Goal: Task Accomplishment & Management: Manage account settings

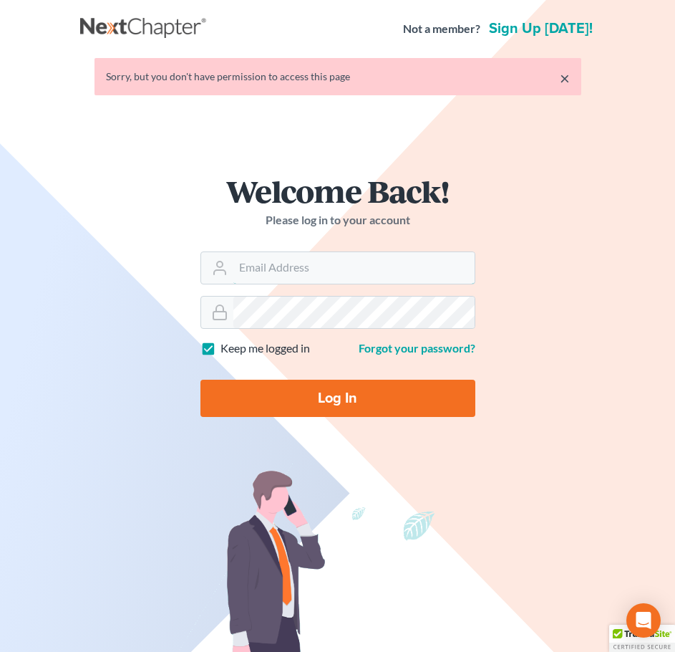
type input "[PERSON_NAME][EMAIL_ADDRESS][DOMAIN_NAME]"
click at [330, 398] on input "Log In" at bounding box center [338, 398] width 275 height 37
type input "Thinking..."
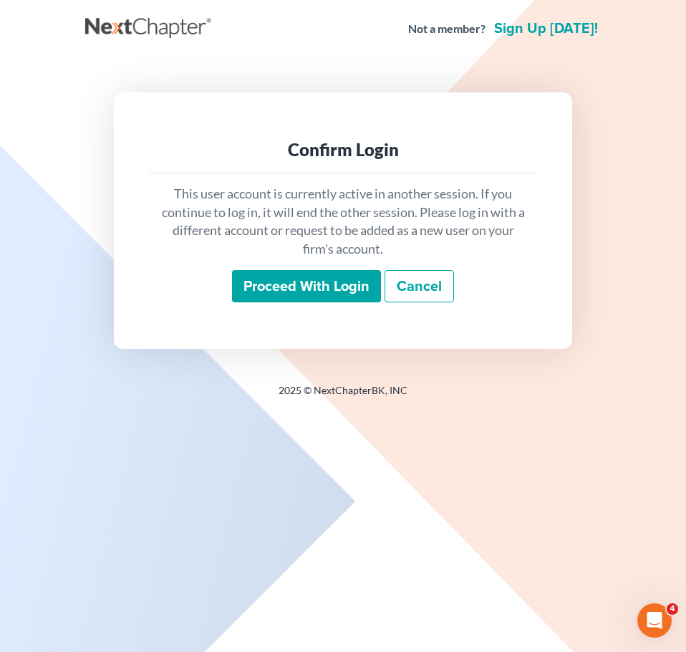
click at [277, 288] on input "Proceed with login" at bounding box center [306, 286] width 149 height 33
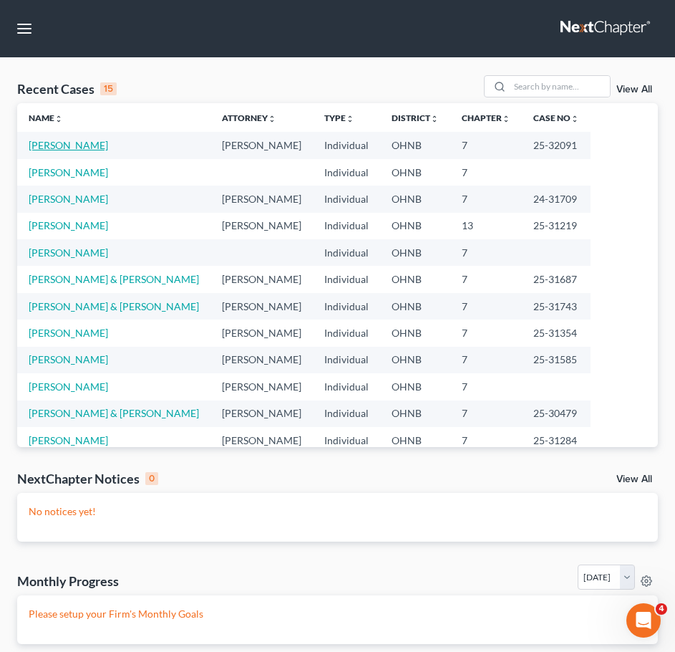
click at [61, 141] on link "[PERSON_NAME]" at bounding box center [68, 145] width 79 height 12
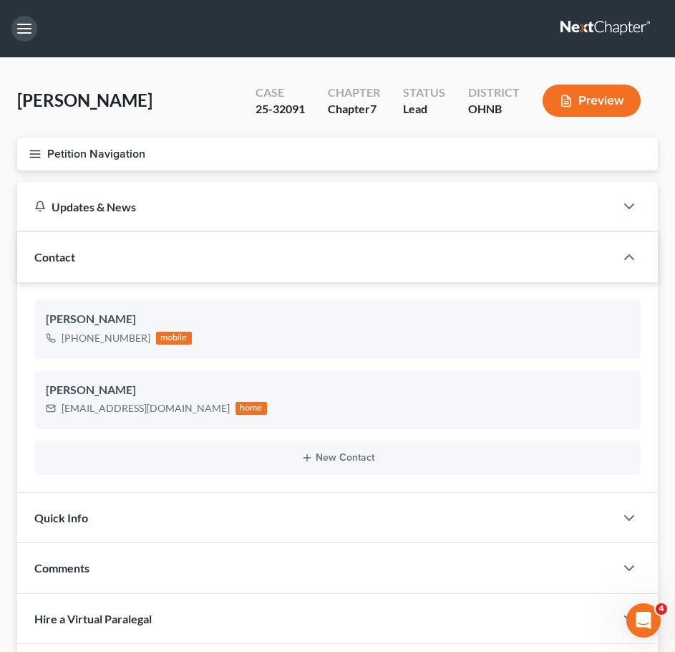
click at [25, 23] on button "button" at bounding box center [24, 29] width 26 height 26
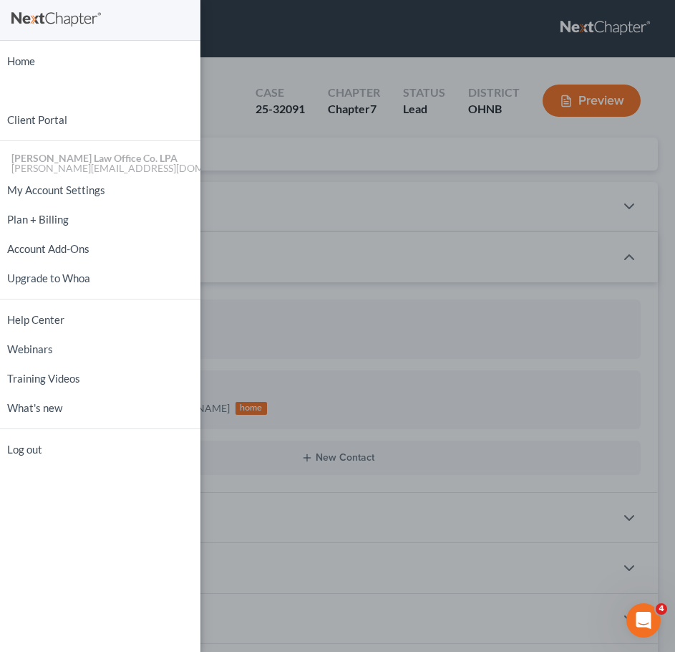
click at [277, 153] on div "Home New Case Client Portal [PERSON_NAME] Law Office Co. [PERSON_NAME] [PERSON_…" at bounding box center [337, 326] width 675 height 652
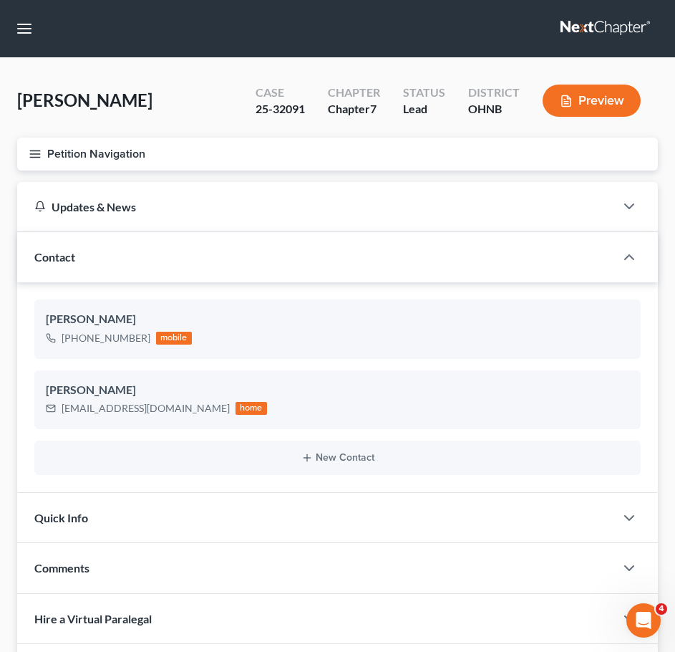
click at [31, 155] on icon "button" at bounding box center [35, 154] width 13 height 13
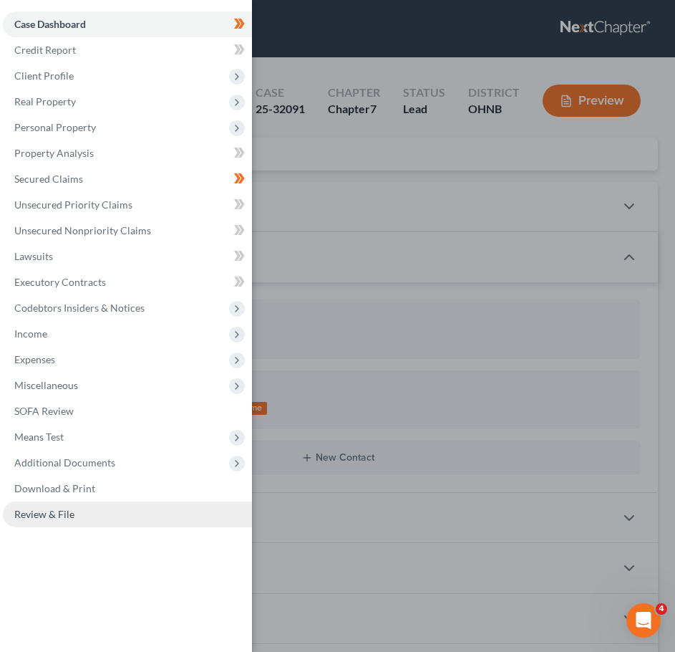
click at [28, 508] on span "Review & File" at bounding box center [44, 514] width 60 height 12
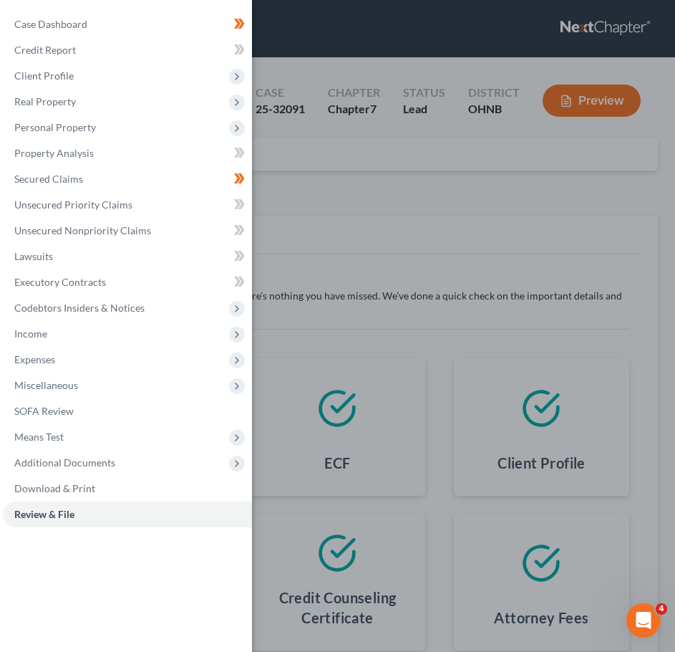
click at [609, 190] on div "Case Dashboard Payments Invoices Payments Payments Credit Report Client Profile" at bounding box center [337, 326] width 675 height 652
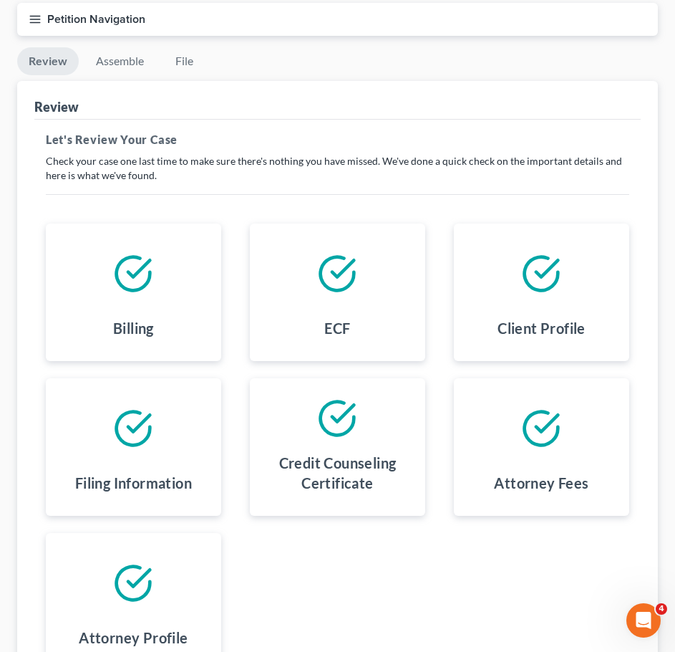
scroll to position [132, 0]
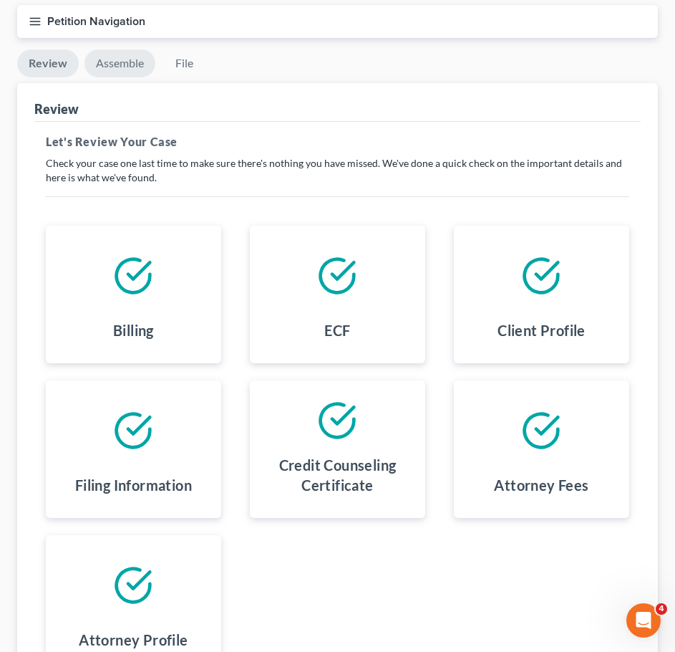
drag, startPoint x: 99, startPoint y: 59, endPoint x: 160, endPoint y: 59, distance: 60.9
click at [99, 59] on link "Assemble" at bounding box center [120, 63] width 71 height 28
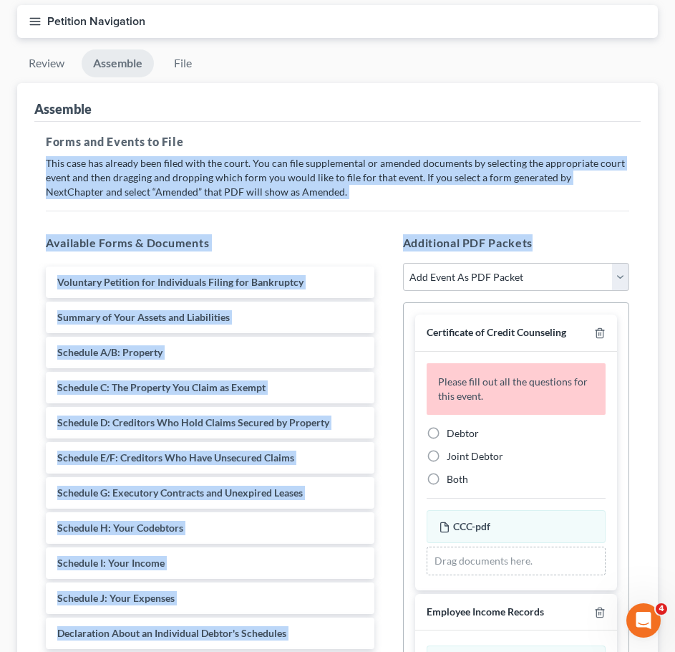
drag, startPoint x: 672, startPoint y: 128, endPoint x: 682, endPoint y: 230, distance: 102.3
click at [675, 236] on html "Home New Case Client Portal [PERSON_NAME] Law Office Co. LPA [PERSON_NAME][EMAI…" at bounding box center [337, 346] width 675 height 957
click at [627, 229] on div "Additional PDF Packets Add Event As PDF Packet 20 Largest Unsecured Creditors A…" at bounding box center [516, 466] width 255 height 486
drag, startPoint x: 615, startPoint y: 232, endPoint x: 626, endPoint y: 201, distance: 33.3
click at [616, 231] on div "Additional PDF Packets Add Event As PDF Packet 20 Largest Unsecured Creditors A…" at bounding box center [516, 466] width 255 height 486
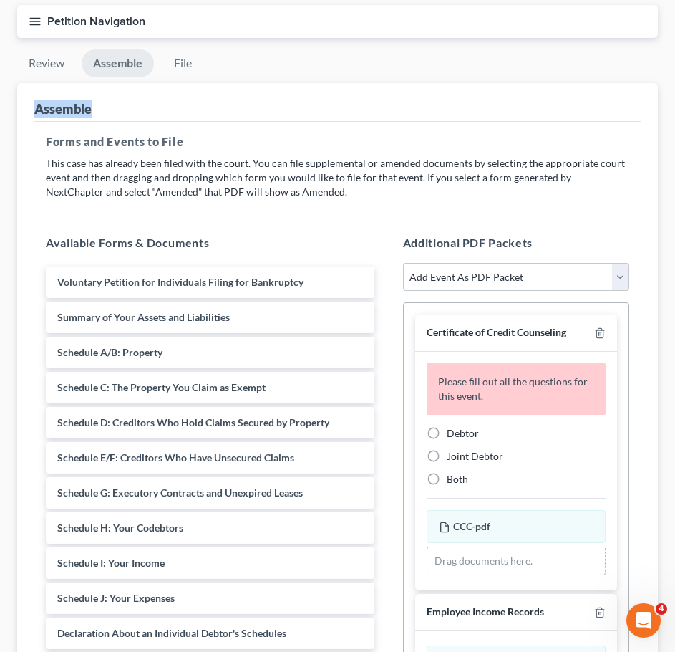
click at [607, 85] on div "Review Assemble File Review This court does not allow electronic filing for cas…" at bounding box center [337, 387] width 641 height 676
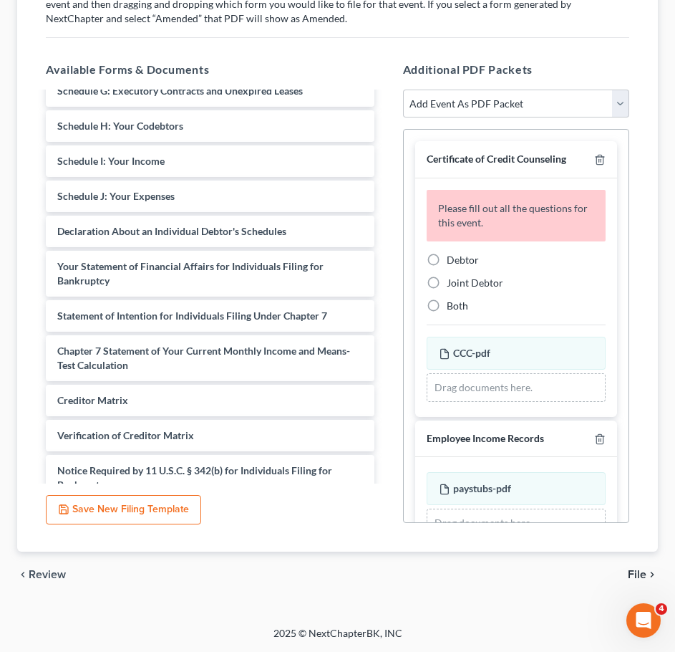
scroll to position [284, 0]
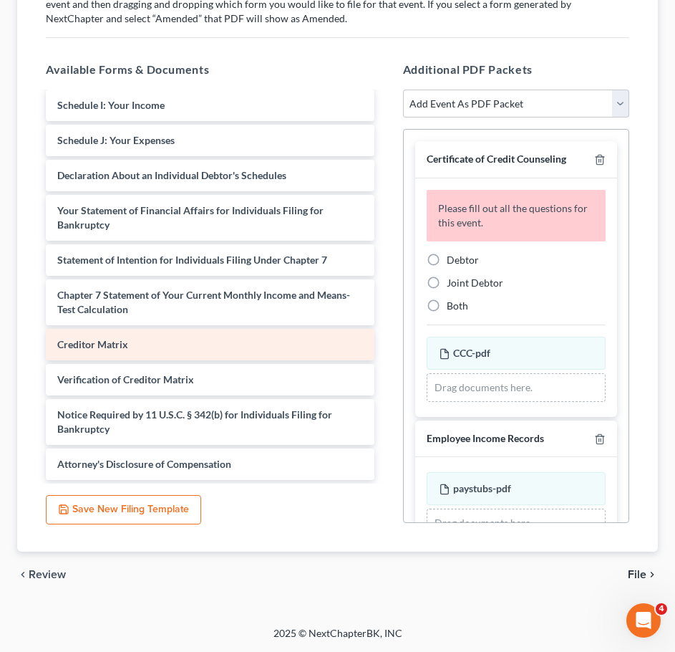
click at [90, 340] on span "Creditor Matrix" at bounding box center [92, 344] width 71 height 12
drag, startPoint x: 96, startPoint y: 345, endPoint x: 86, endPoint y: 339, distance: 11.9
click at [86, 339] on div "Creditor Matrix Voluntary Petition for Individuals Filing for Bankruptcy Summar…" at bounding box center [210, 144] width 352 height 671
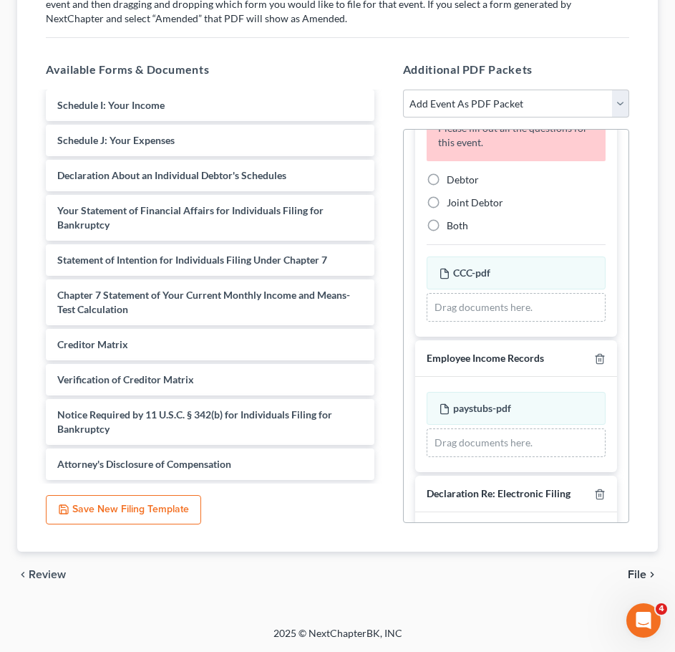
scroll to position [0, 0]
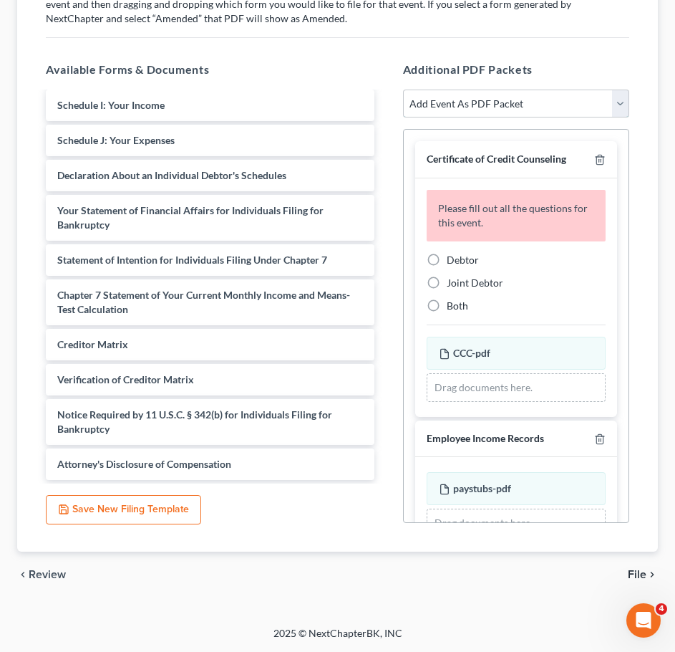
click at [614, 105] on select "Add Event As PDF Packet 20 Largest Unsecured Creditors Amended List of Creditor…" at bounding box center [516, 104] width 226 height 29
click at [566, 85] on div "Additional PDF Packets Add Event As PDF Packet 20 Largest Unsecured Creditors A…" at bounding box center [516, 292] width 255 height 486
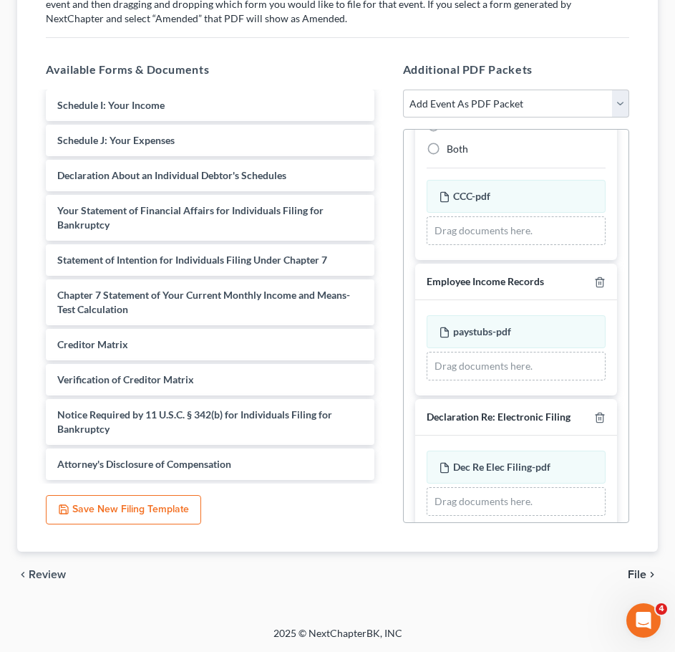
scroll to position [176, 0]
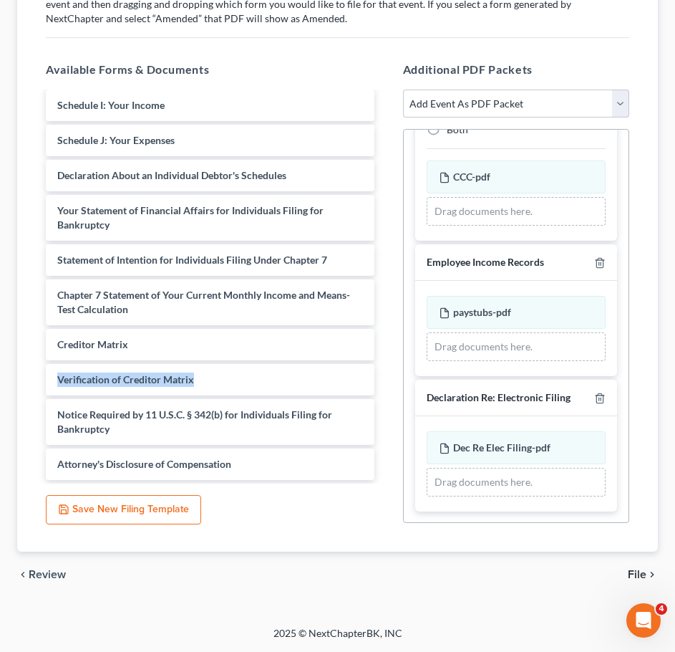
drag, startPoint x: 375, startPoint y: 355, endPoint x: 369, endPoint y: 388, distance: 33.4
click at [369, 388] on div "Voluntary Petition for Individuals Filing for Bankruptcy Summary of Your Assets…" at bounding box center [210, 144] width 352 height 671
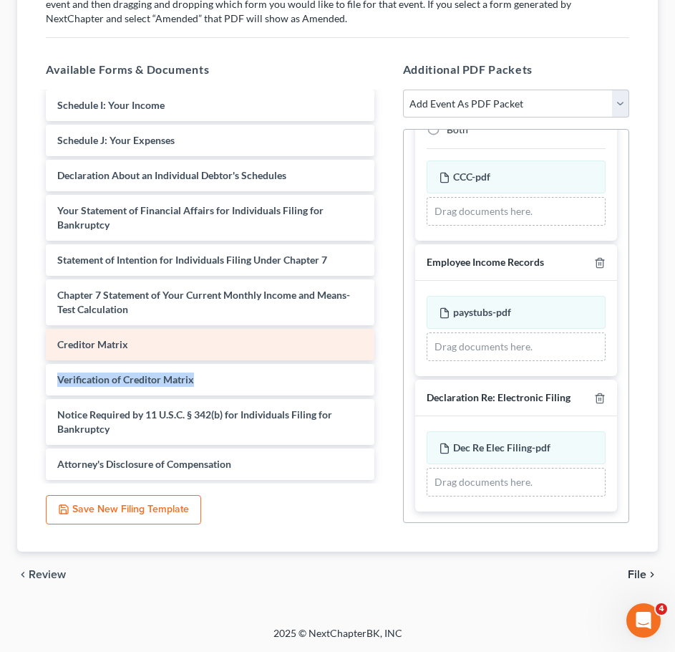
click at [140, 345] on div "Creditor Matrix" at bounding box center [210, 345] width 329 height 32
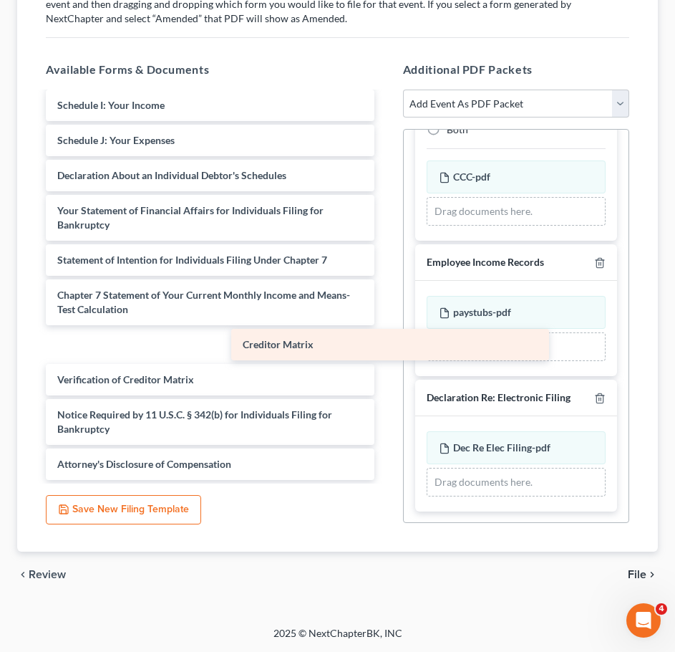
scroll to position [249, 0]
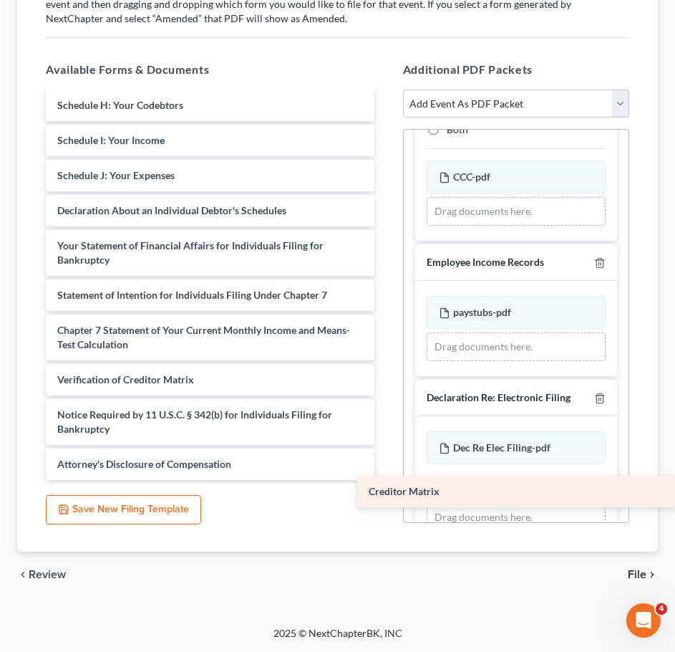
drag, startPoint x: 82, startPoint y: 337, endPoint x: 514, endPoint y: 484, distance: 456.1
click at [386, 480] on div "Creditor Matrix Voluntary Petition for Individuals Filing for Bankruptcy Summar…" at bounding box center [210, 162] width 352 height 636
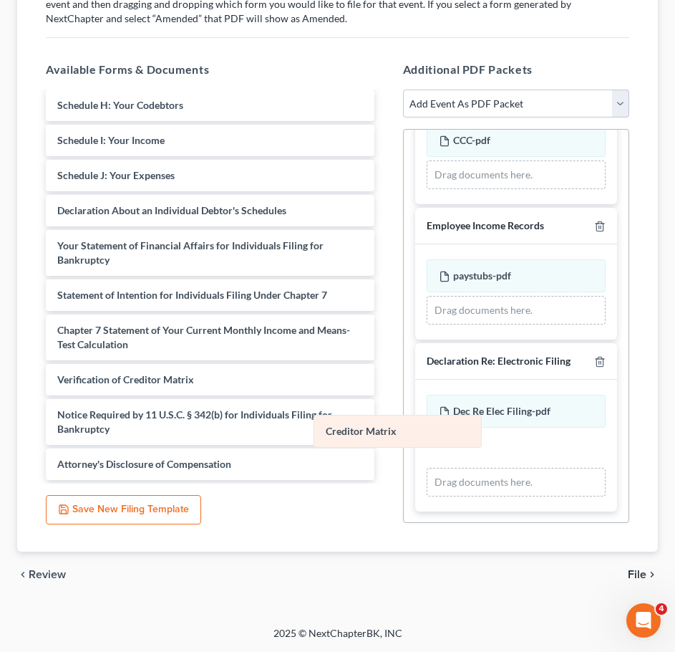
scroll to position [284, 0]
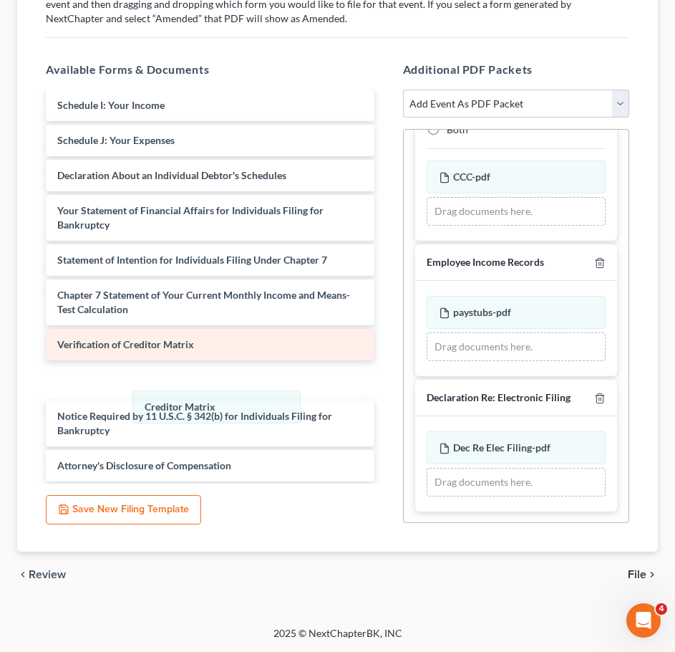
drag, startPoint x: 485, startPoint y: 440, endPoint x: 188, endPoint y: 359, distance: 307.1
click at [427, 431] on div "Creditor Matrix Amended Creditor Matrix Dec Re Elec Filing-pdf Amended Dec Re E…" at bounding box center [516, 463] width 179 height 65
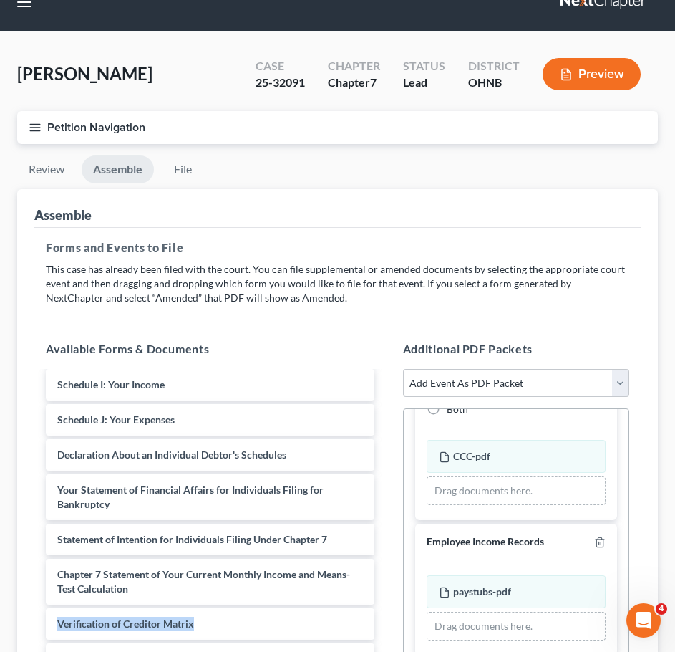
scroll to position [0, 0]
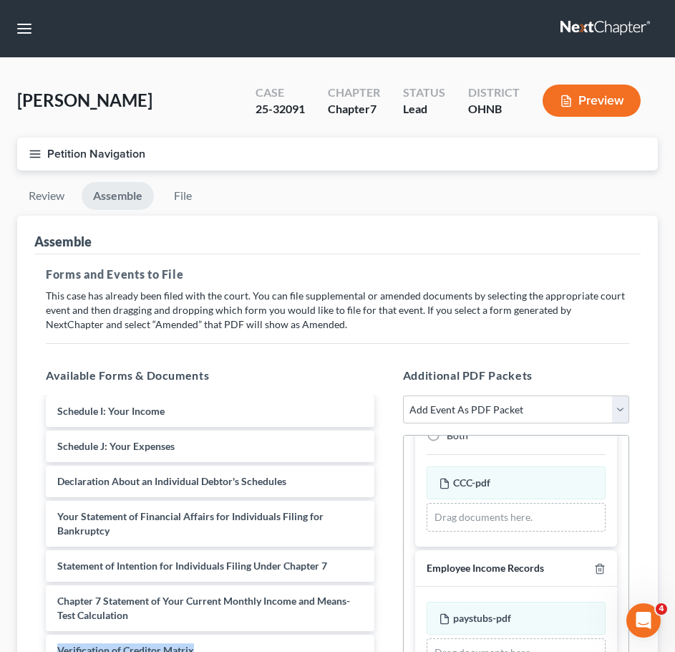
click at [34, 145] on button "Petition Navigation" at bounding box center [337, 153] width 641 height 33
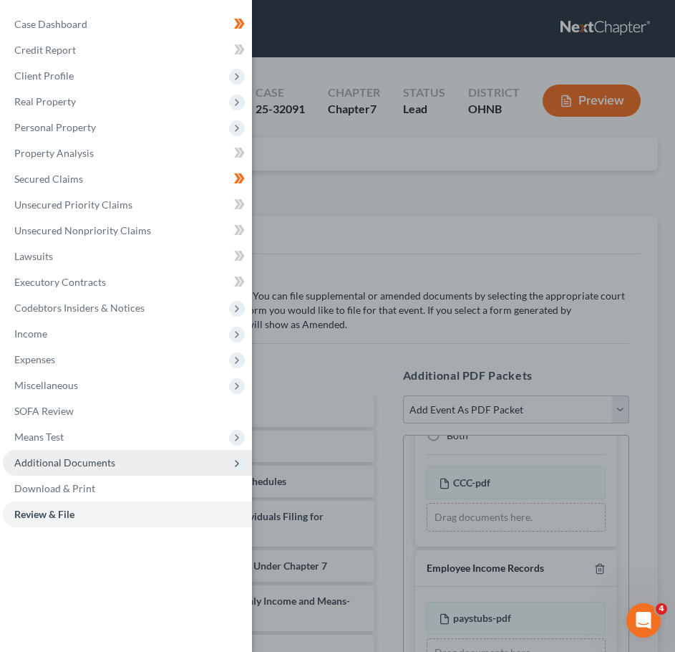
click at [67, 458] on span "Additional Documents" at bounding box center [64, 462] width 101 height 12
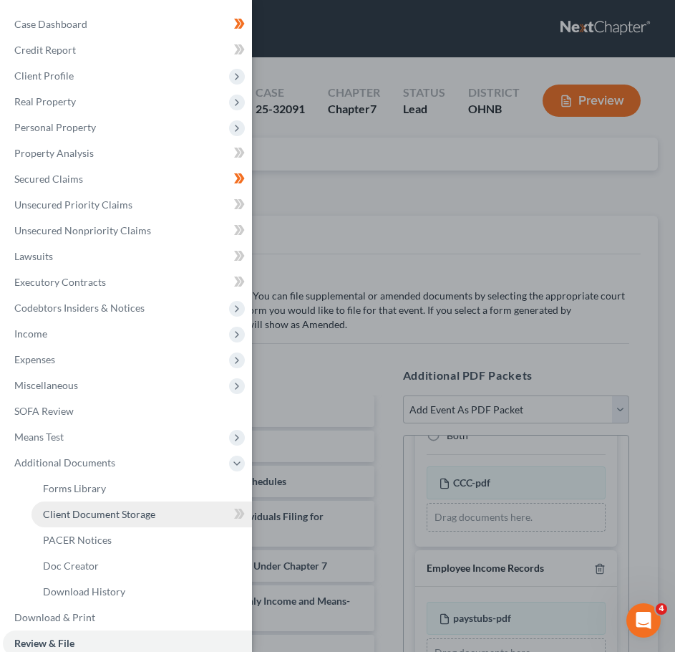
click at [82, 518] on span "Client Document Storage" at bounding box center [99, 514] width 112 height 12
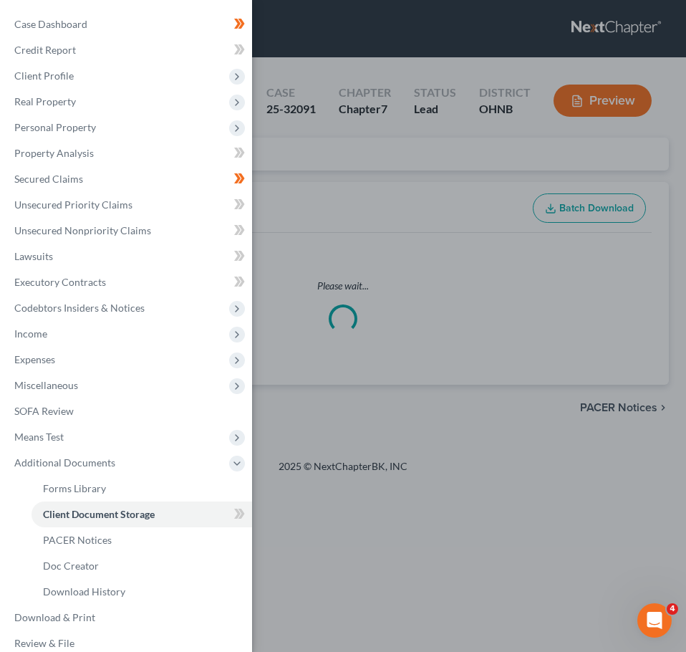
select select "5"
select select "20"
select select "16"
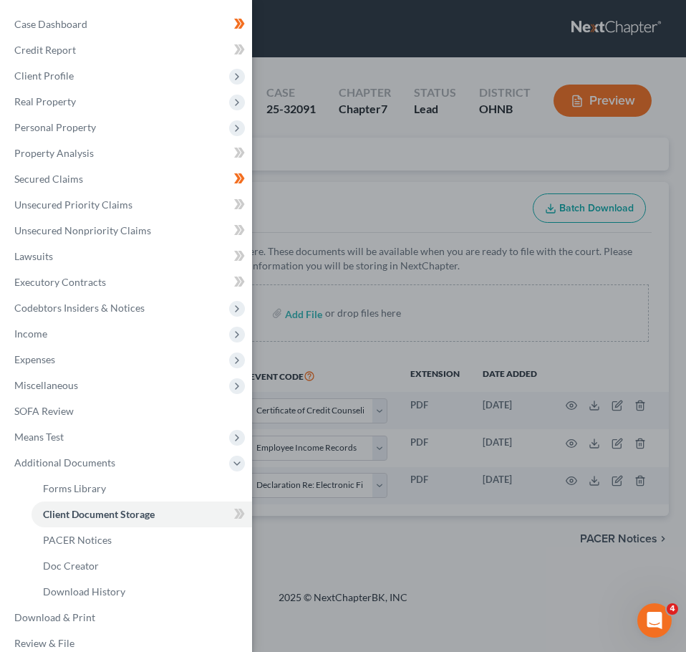
click at [326, 210] on div "Case Dashboard Payments Invoices Payments Payments Credit Report Client Profile" at bounding box center [343, 326] width 686 height 652
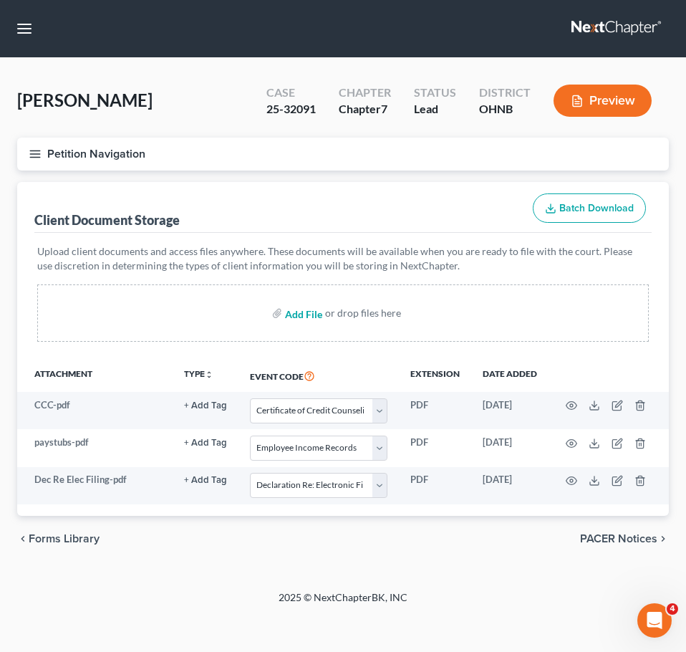
click at [308, 312] on input "file" at bounding box center [302, 313] width 34 height 26
type input "C:\fakepath\[PERSON_NAME].CreditorMatrix.txt"
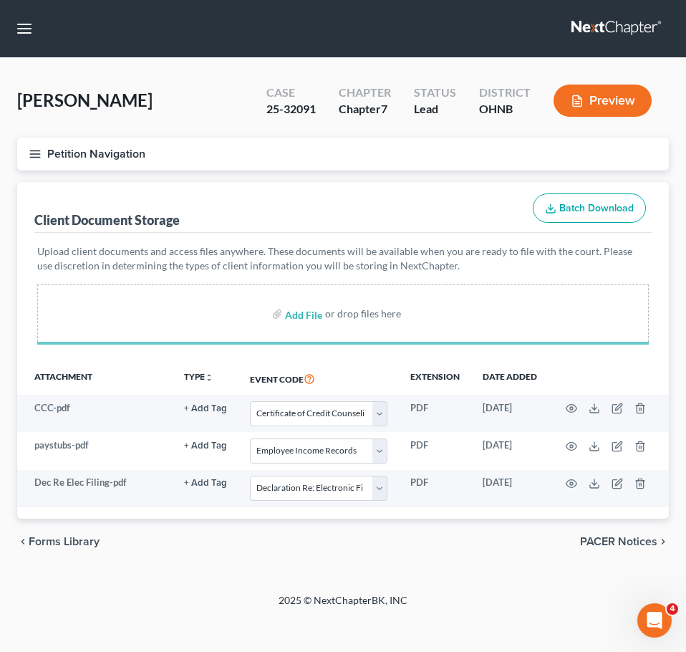
select select "5"
select select "20"
select select "16"
